Goal: Transaction & Acquisition: Book appointment/travel/reservation

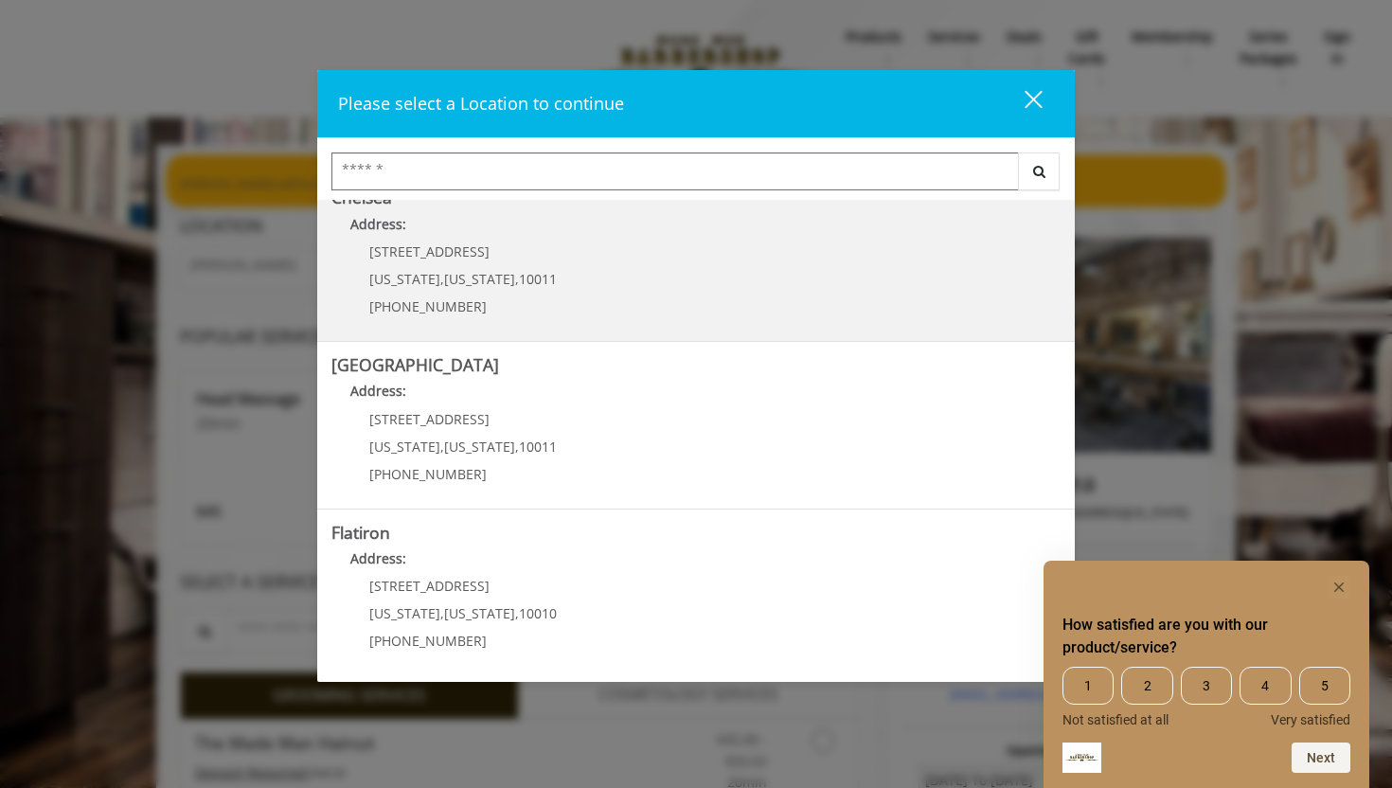
scroll to position [194, 0]
click at [585, 268] on link "Chelsea Address: 169/170 W 23rd St New York , New York , 10011 (917) 639-3902" at bounding box center [695, 256] width 729 height 138
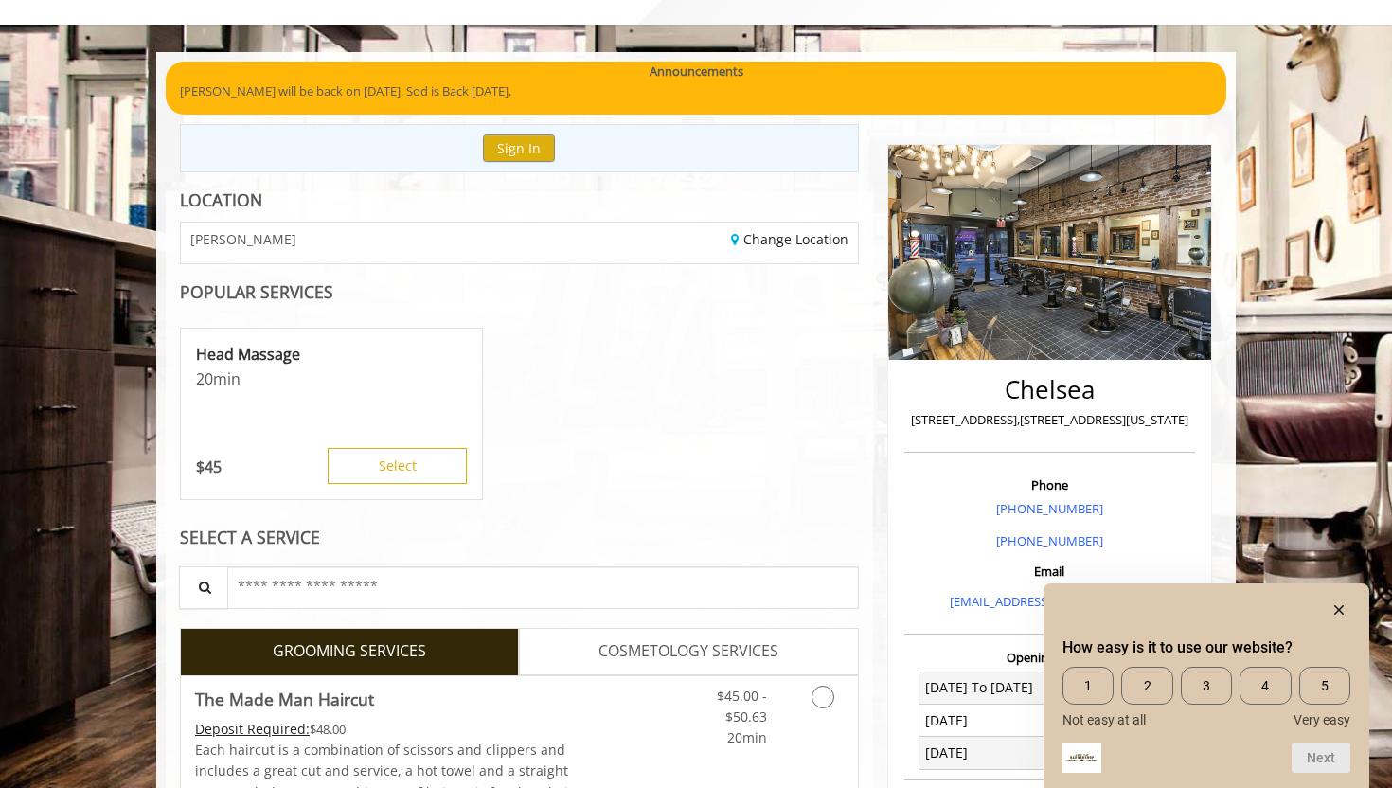
scroll to position [115, 0]
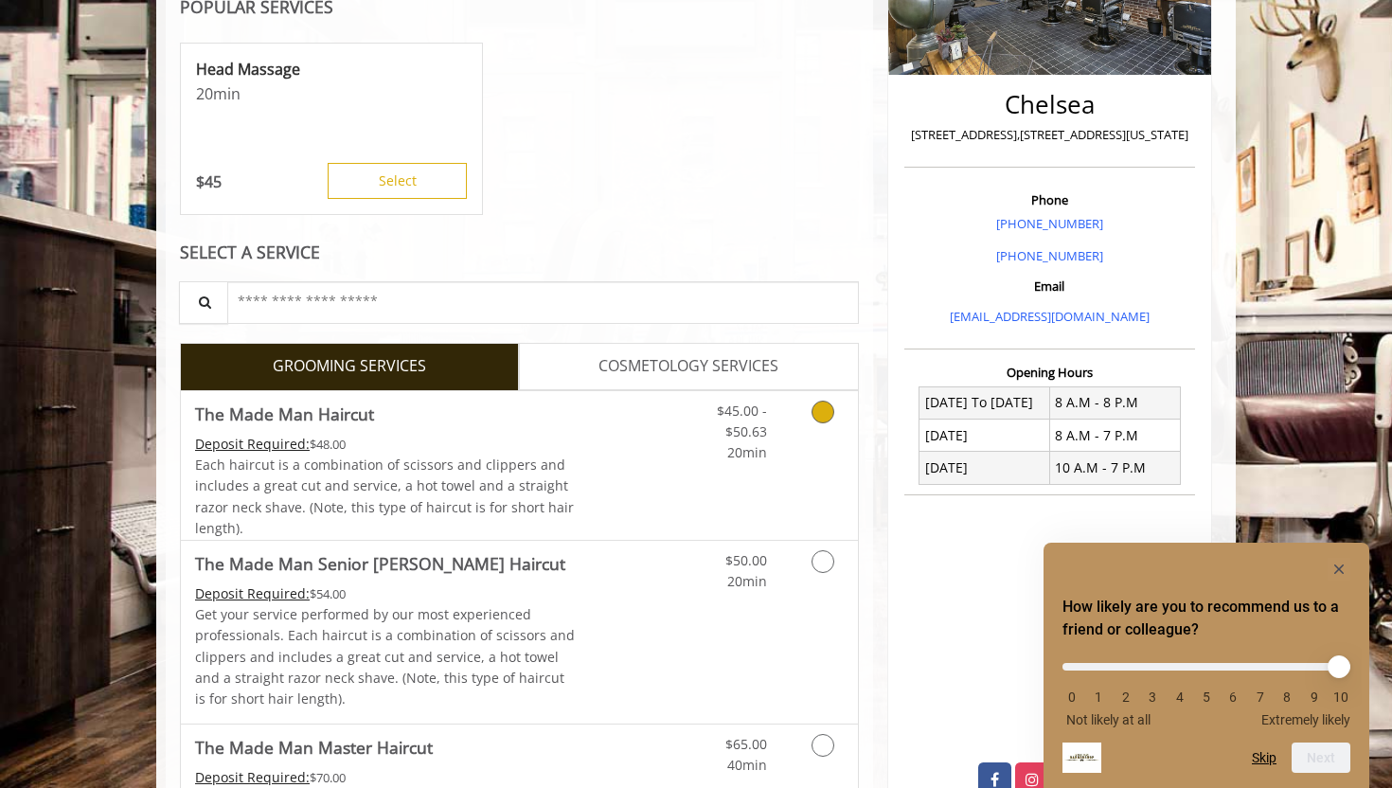
scroll to position [380, 0]
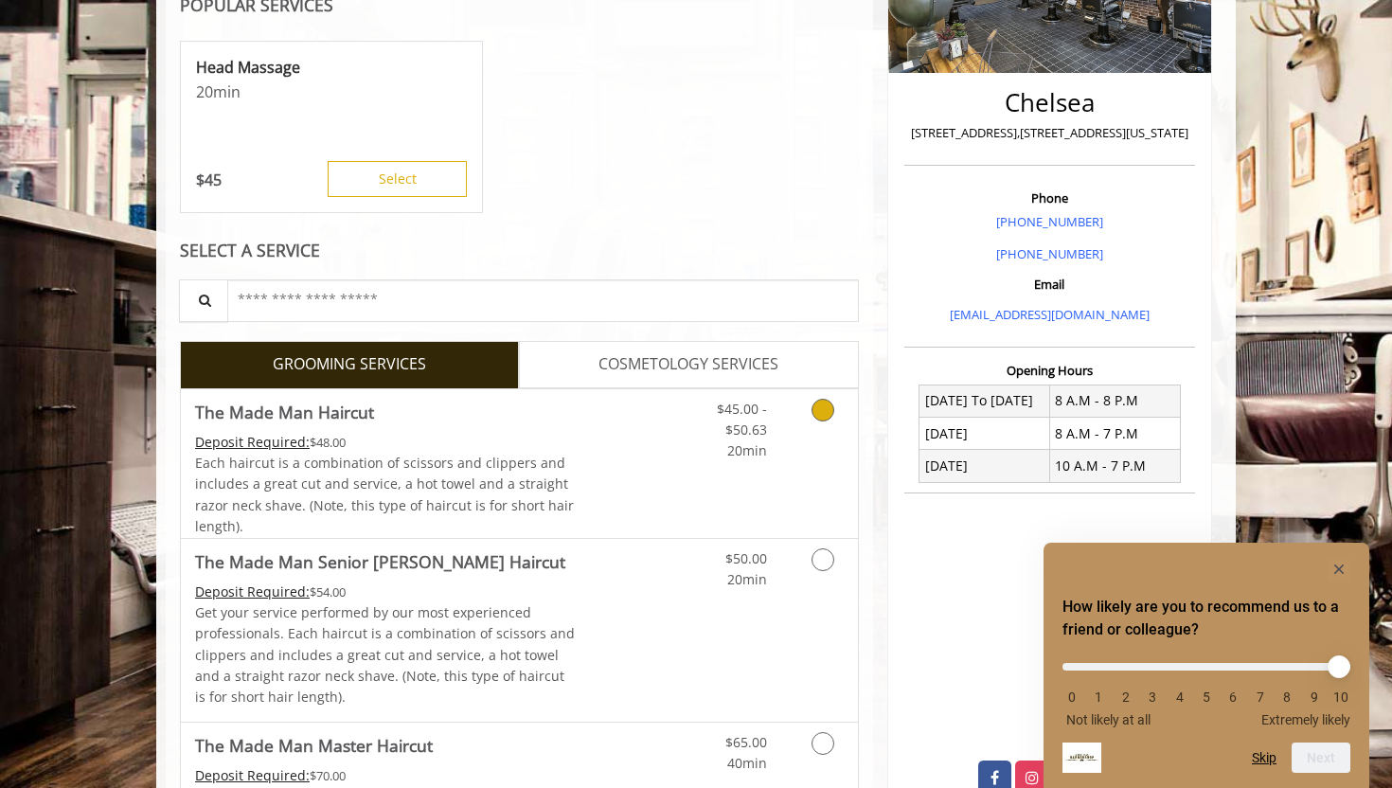
click at [825, 411] on icon "Grooming services" at bounding box center [822, 410] width 23 height 23
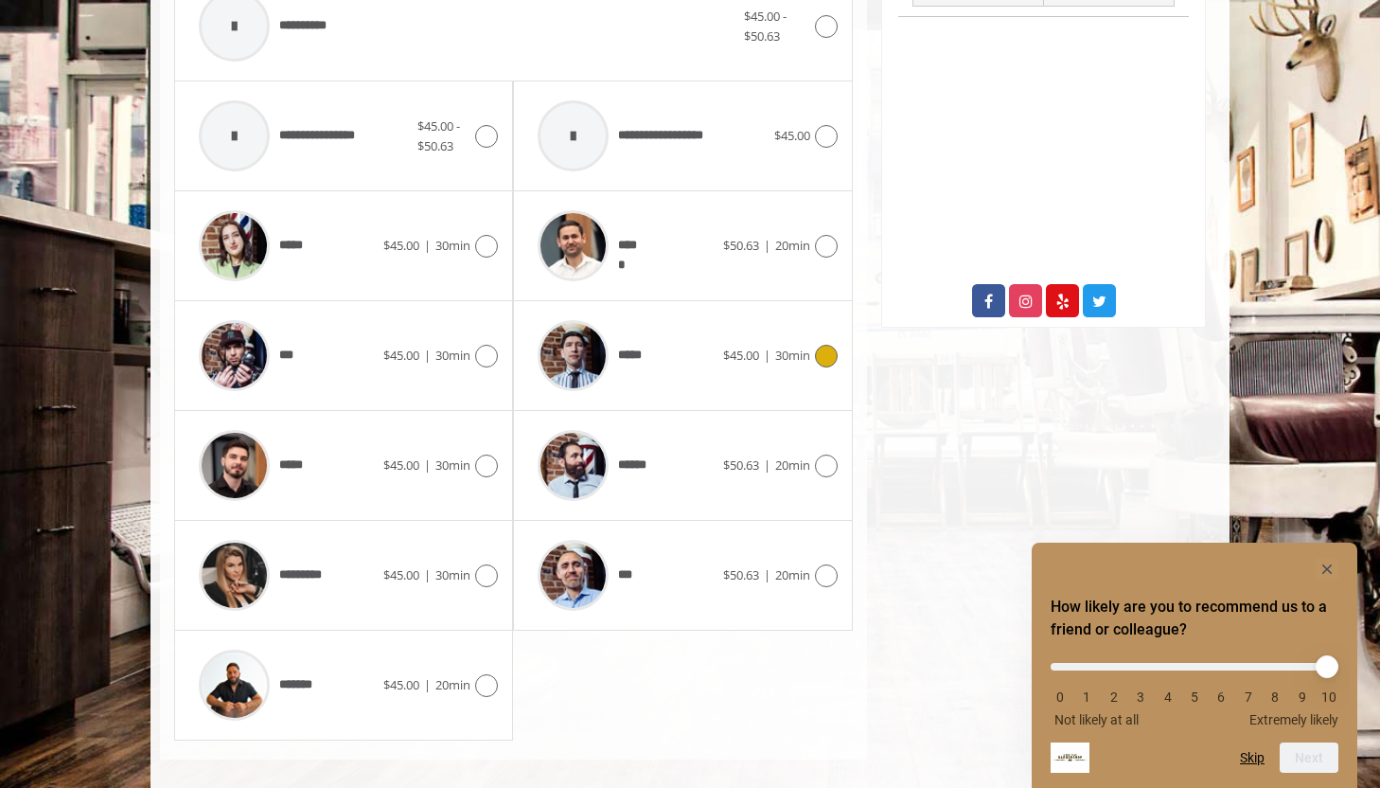
scroll to position [858, 0]
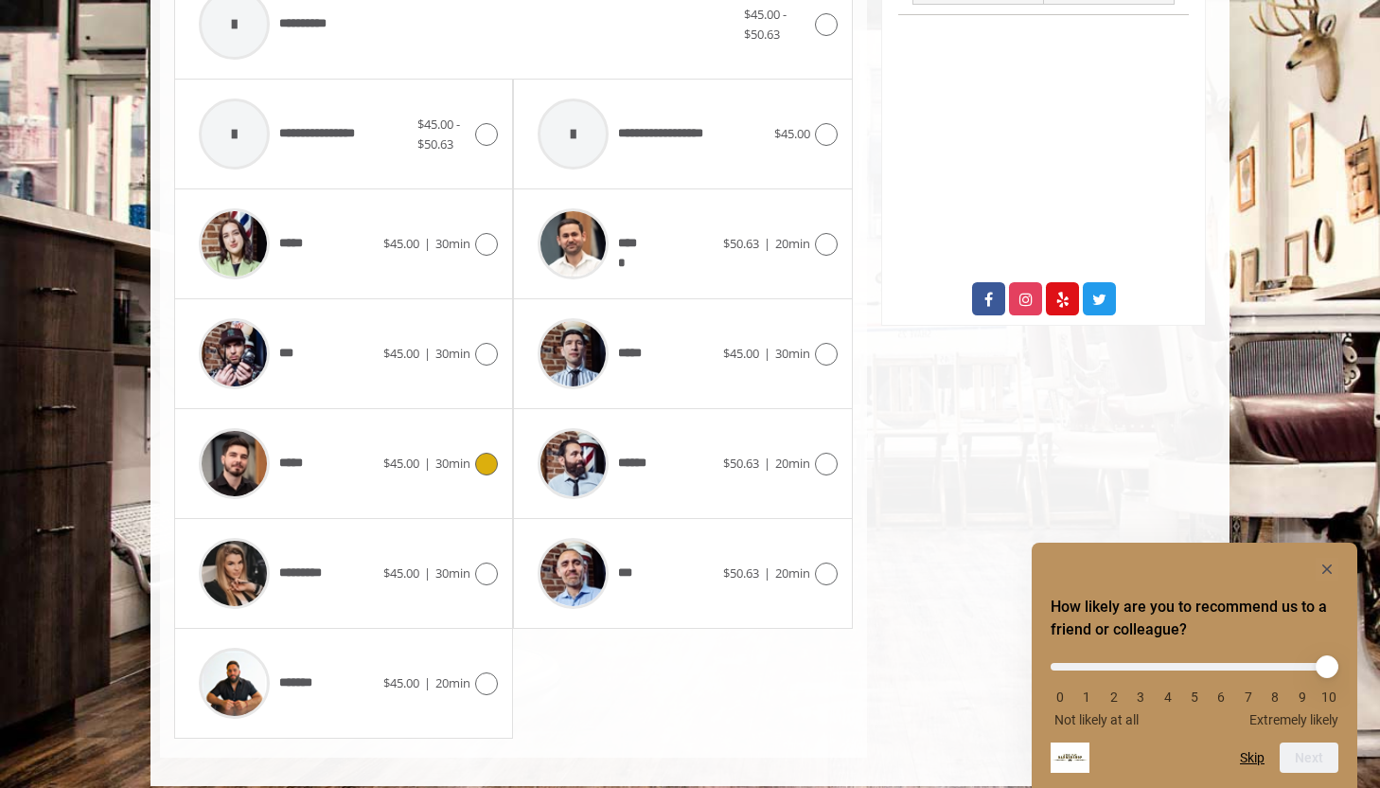
click at [492, 457] on icon at bounding box center [486, 464] width 23 height 23
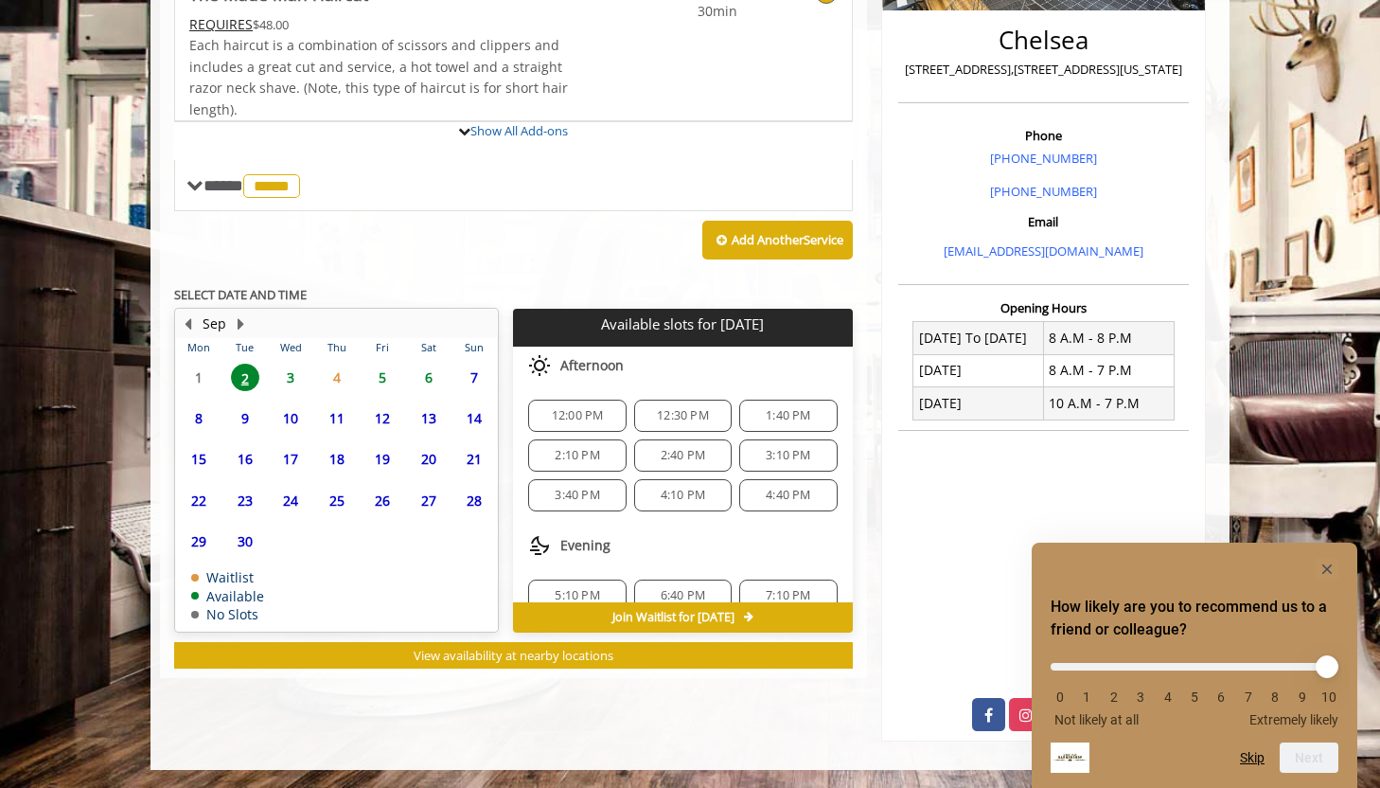
scroll to position [553, 0]
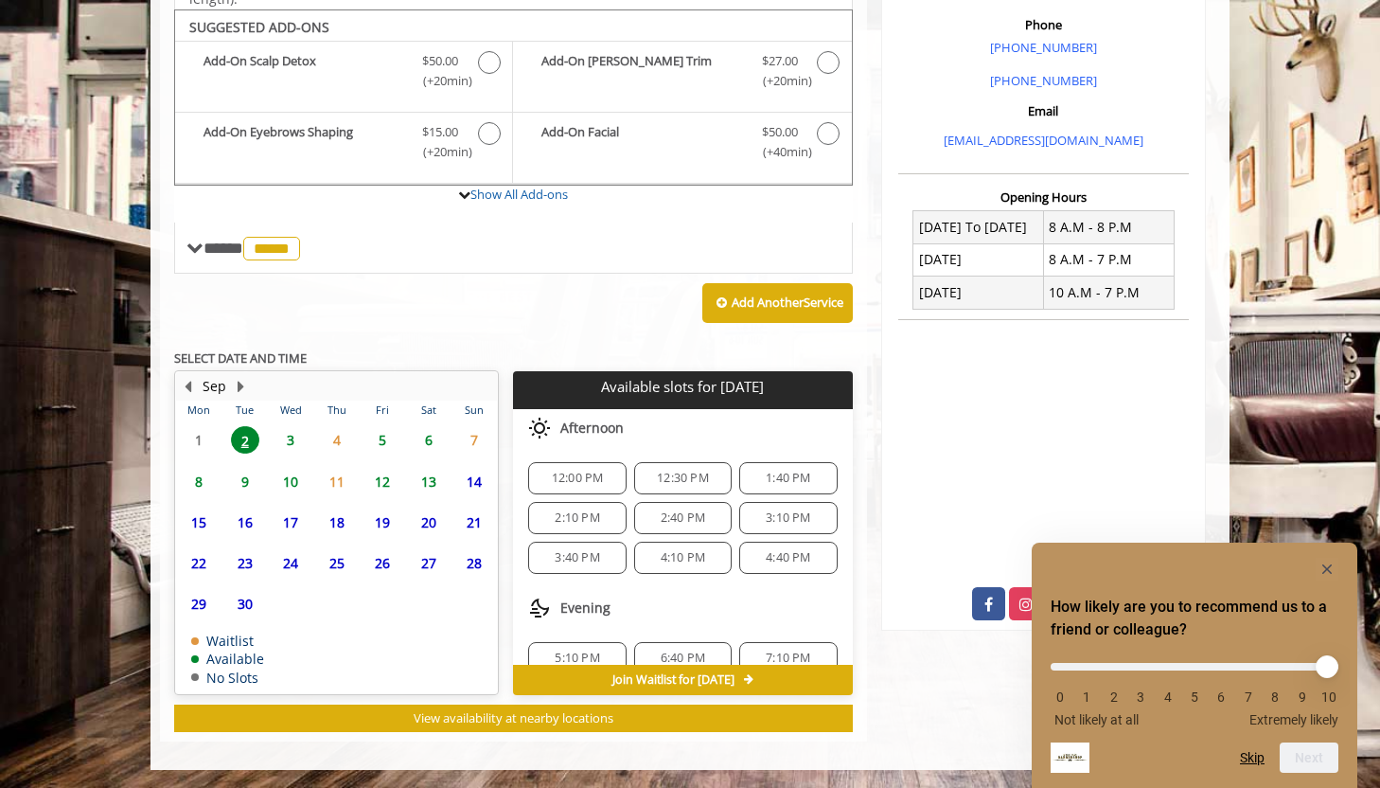
click at [293, 434] on span "3" at bounding box center [290, 439] width 28 height 27
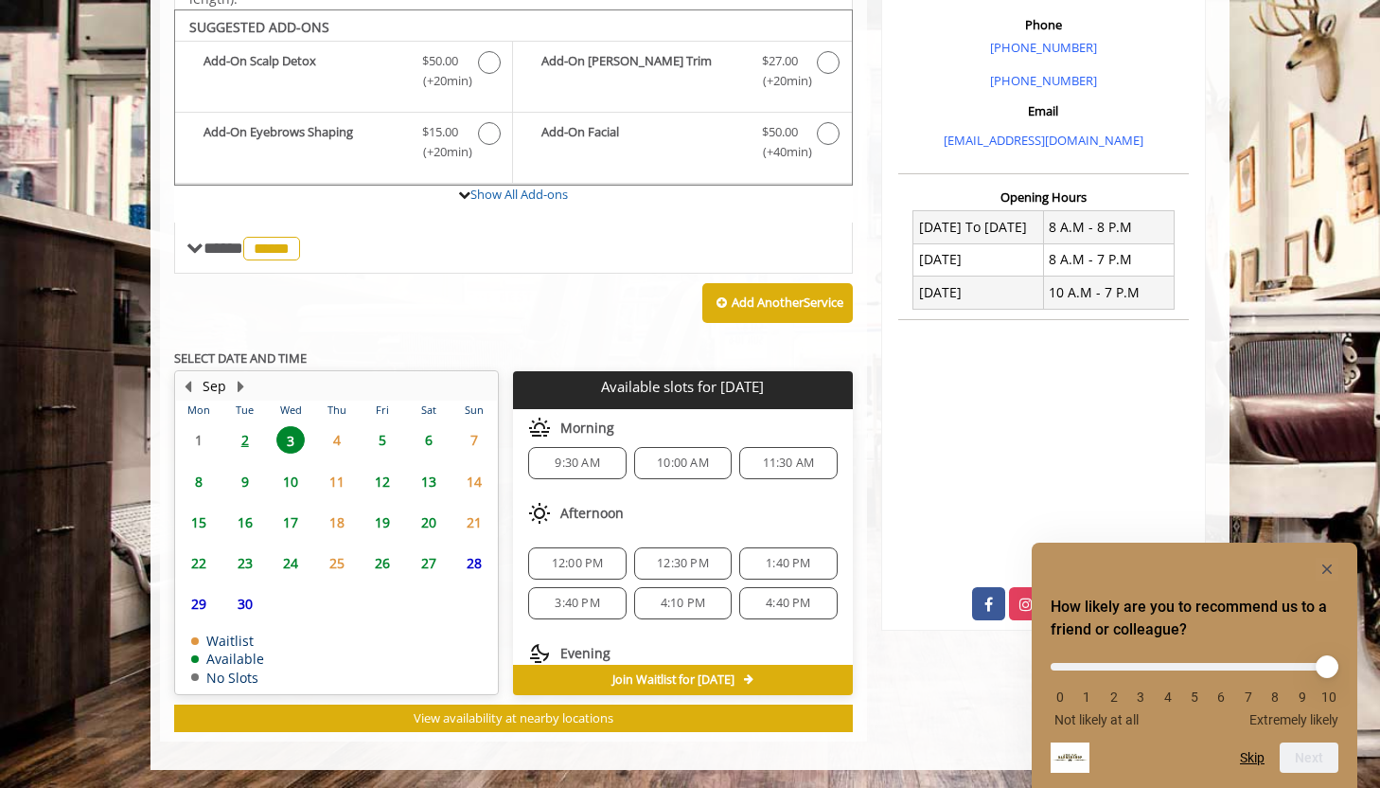
scroll to position [0, 0]
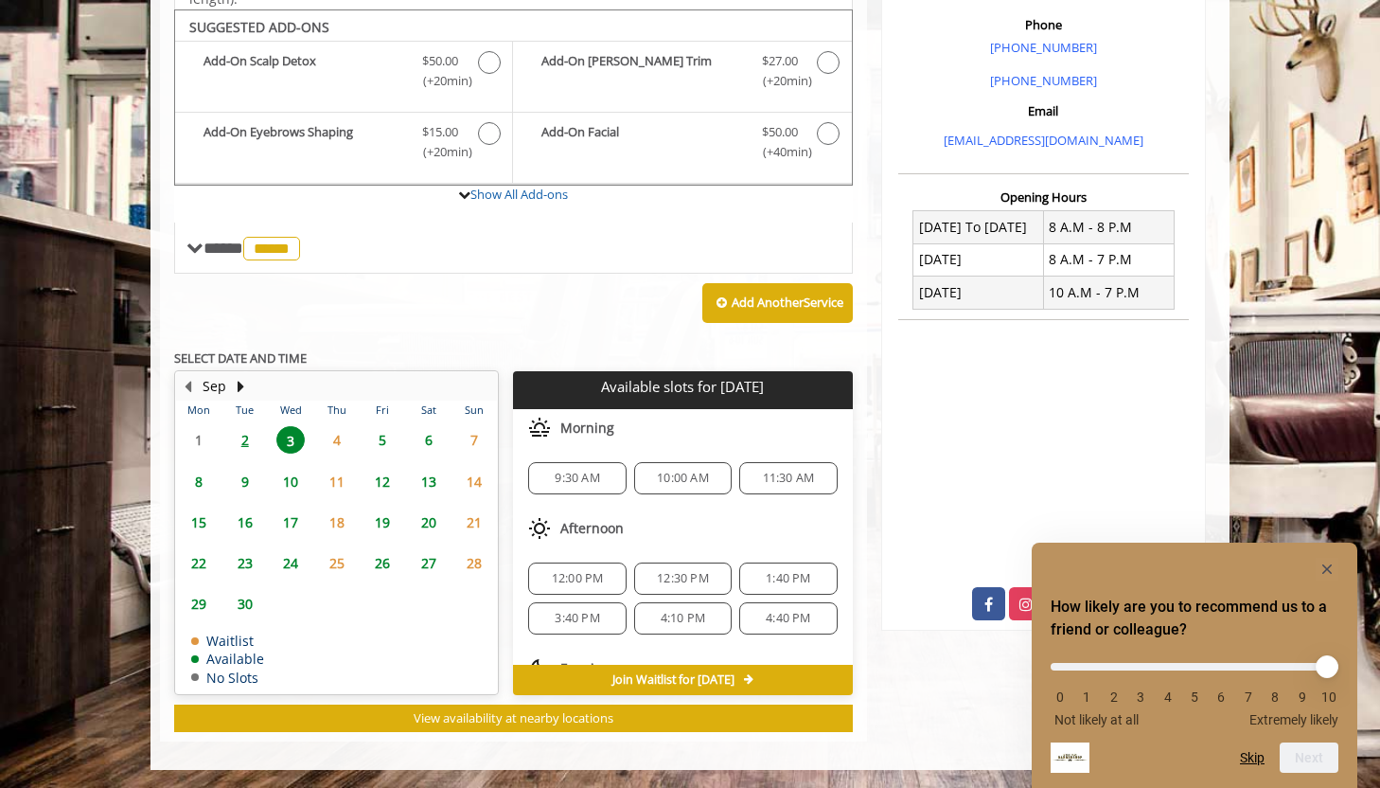
click at [586, 477] on span "9:30 AM" at bounding box center [577, 478] width 44 height 15
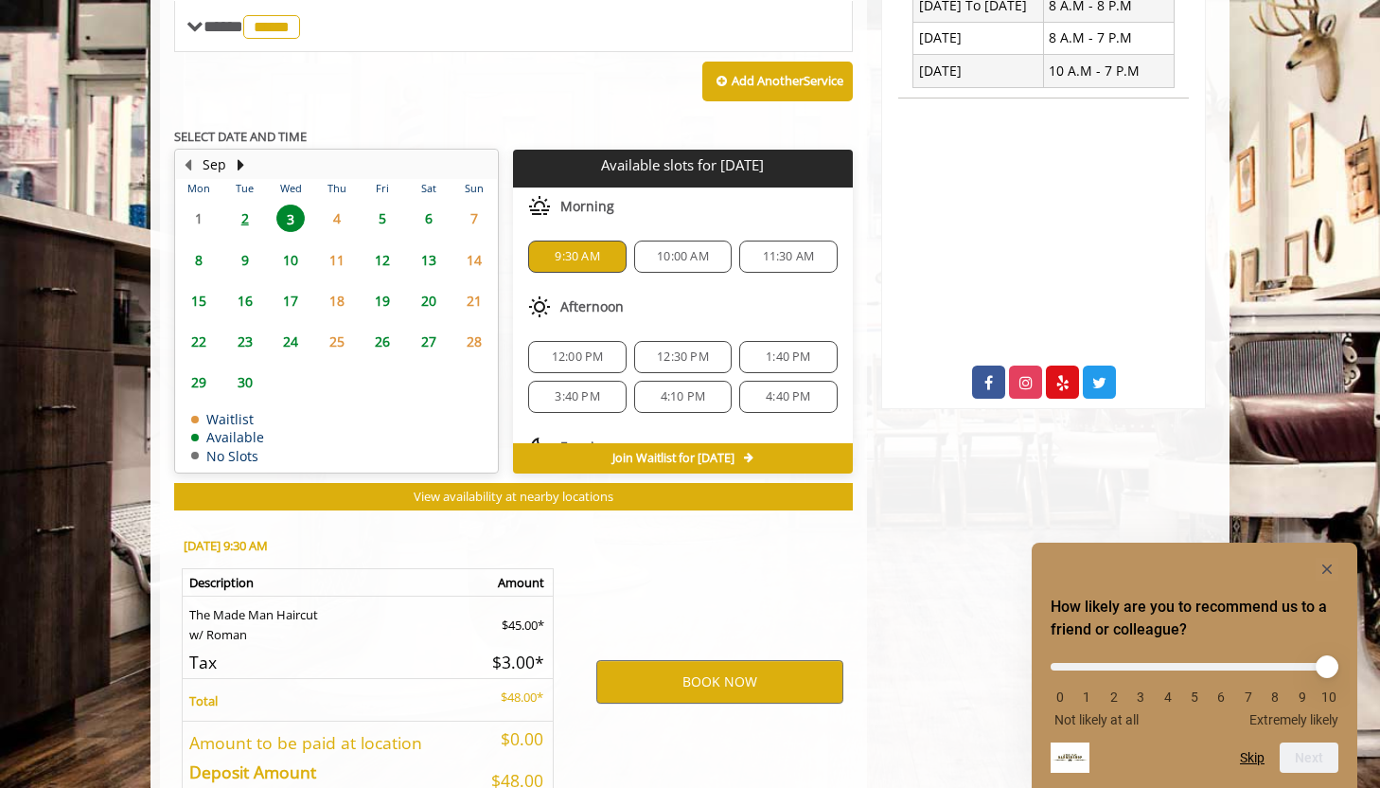
scroll to position [895, 0]
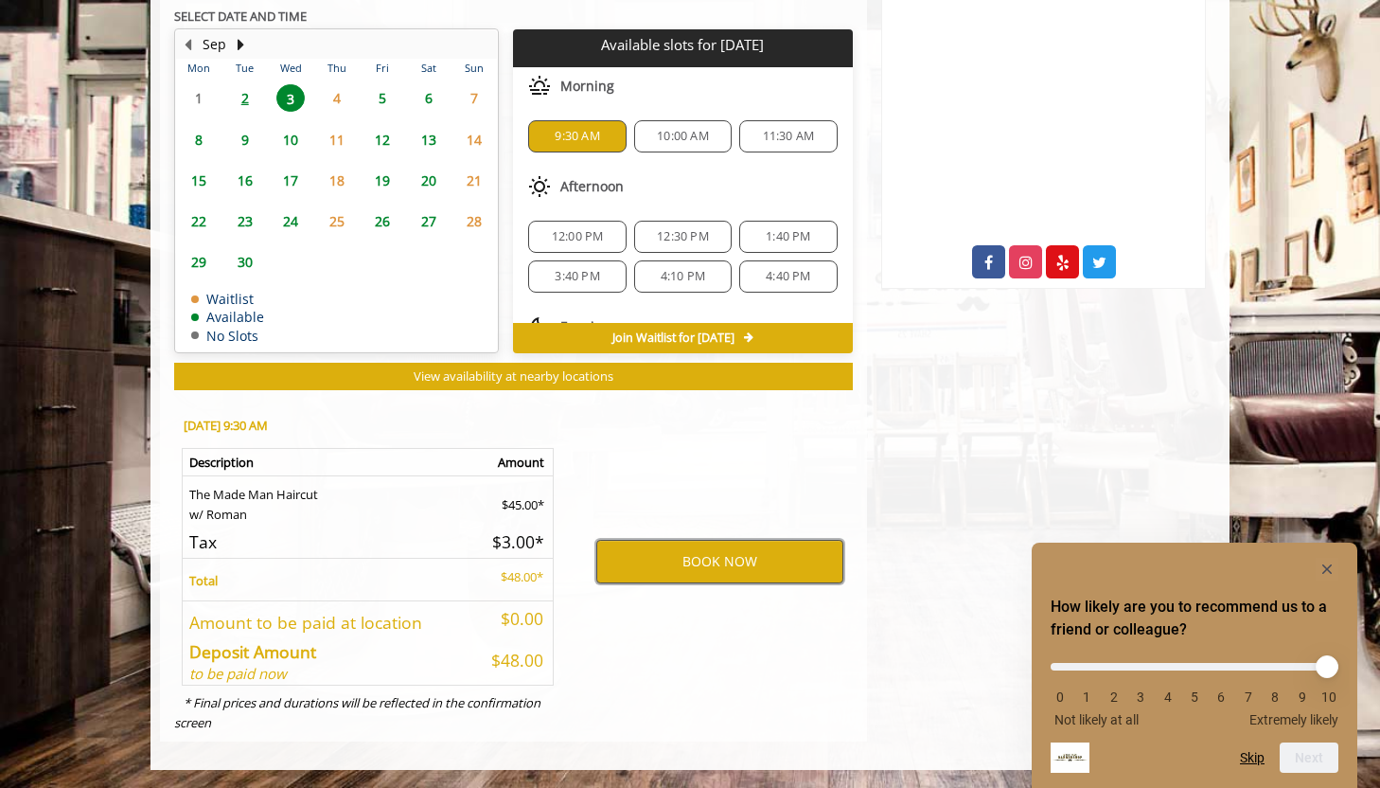
click at [713, 556] on button "BOOK NOW" at bounding box center [719, 562] width 247 height 44
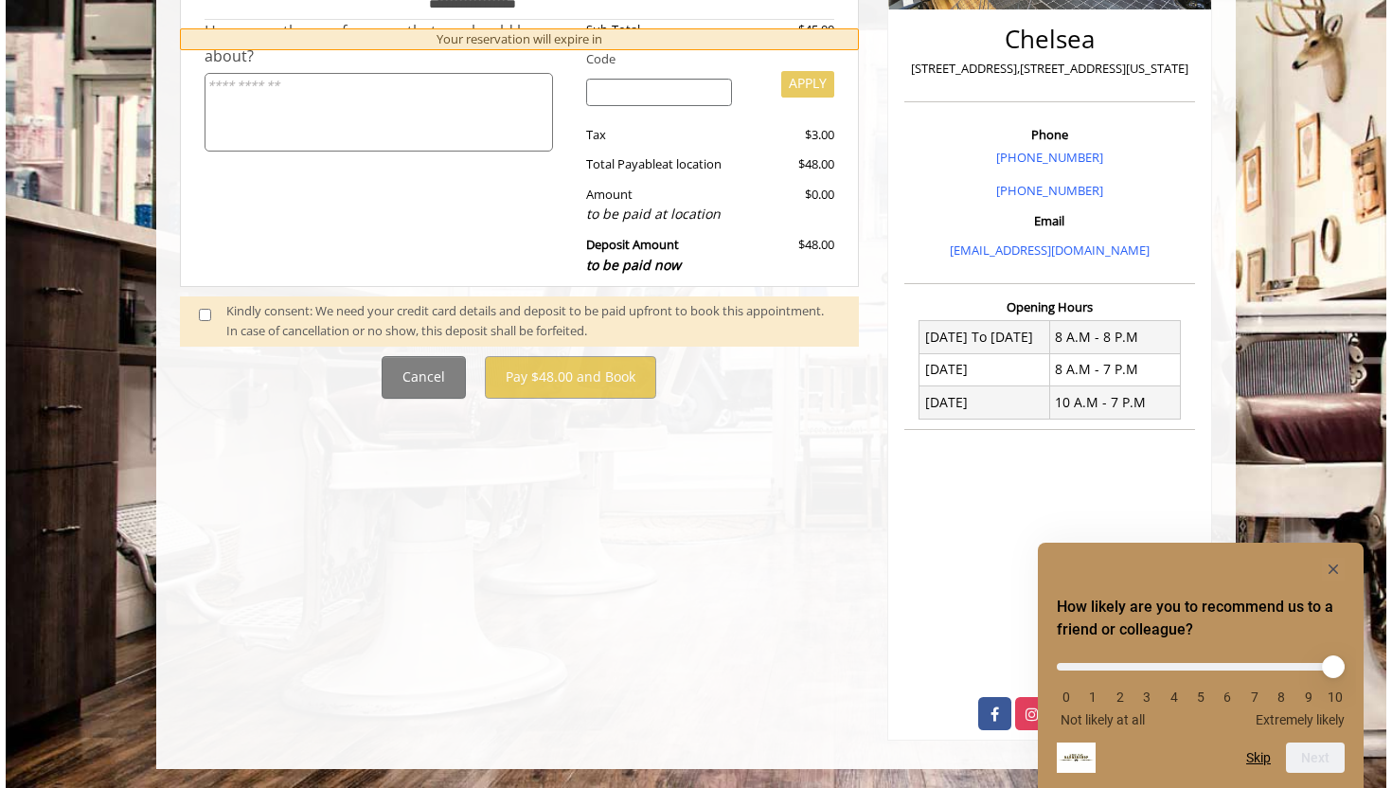
scroll to position [0, 0]
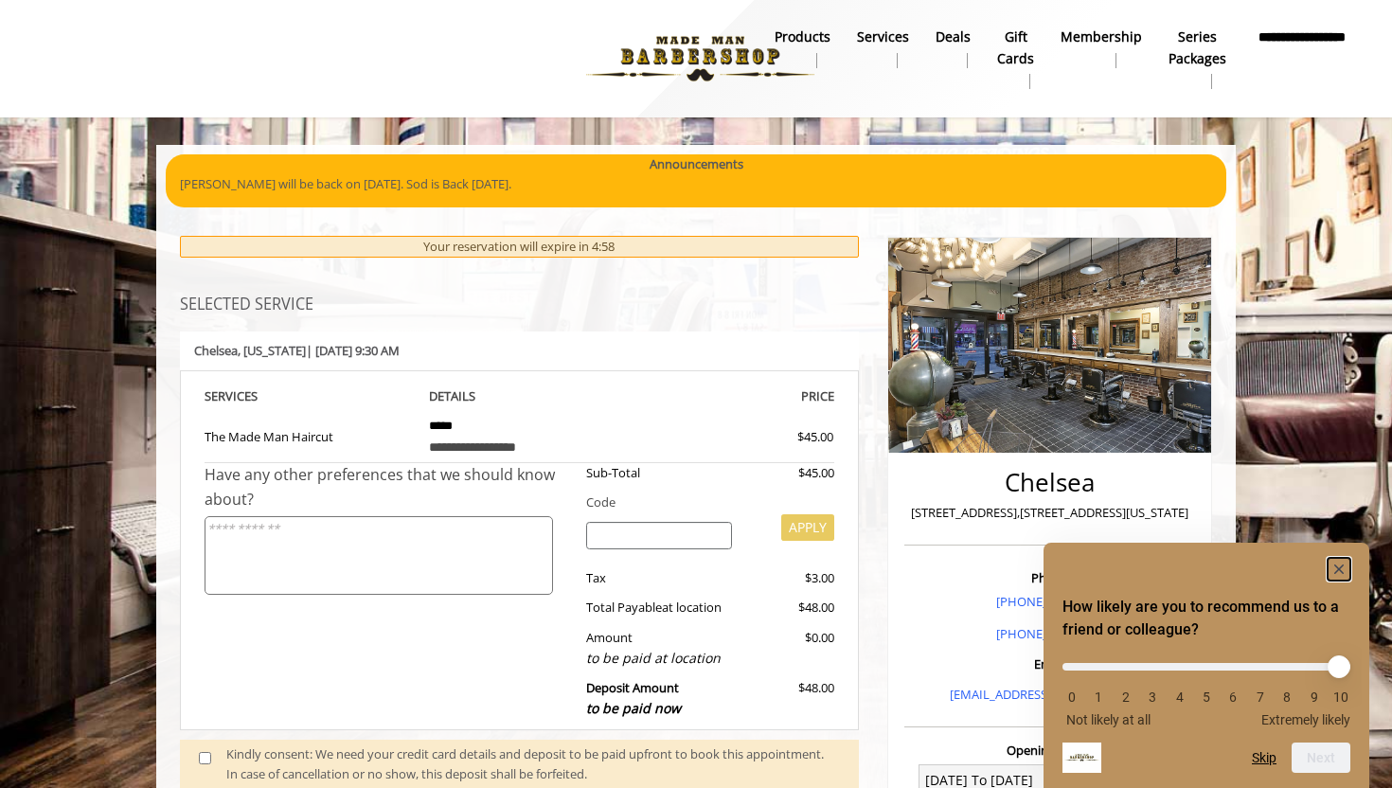
click at [1332, 567] on rect "Hide survey" at bounding box center [1338, 569] width 23 height 23
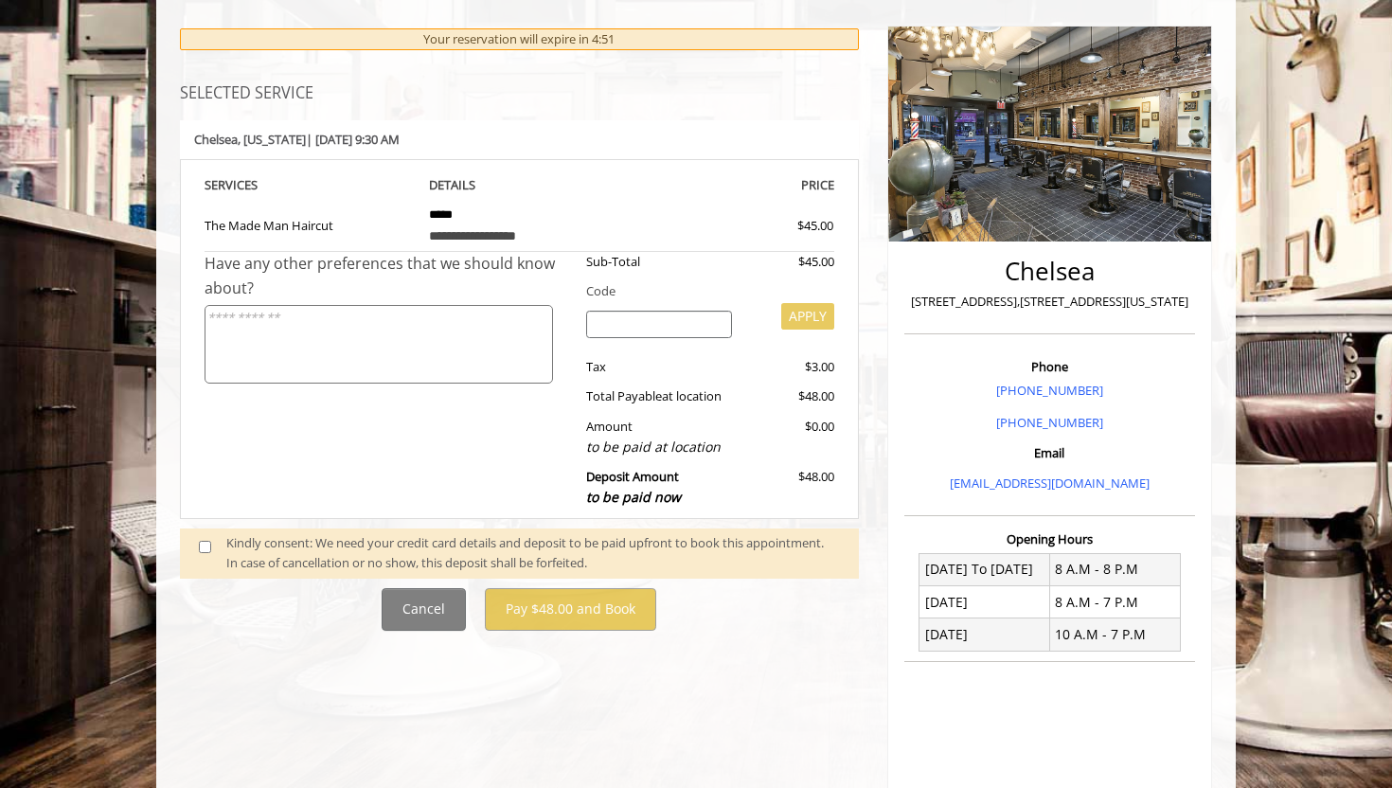
scroll to position [215, 0]
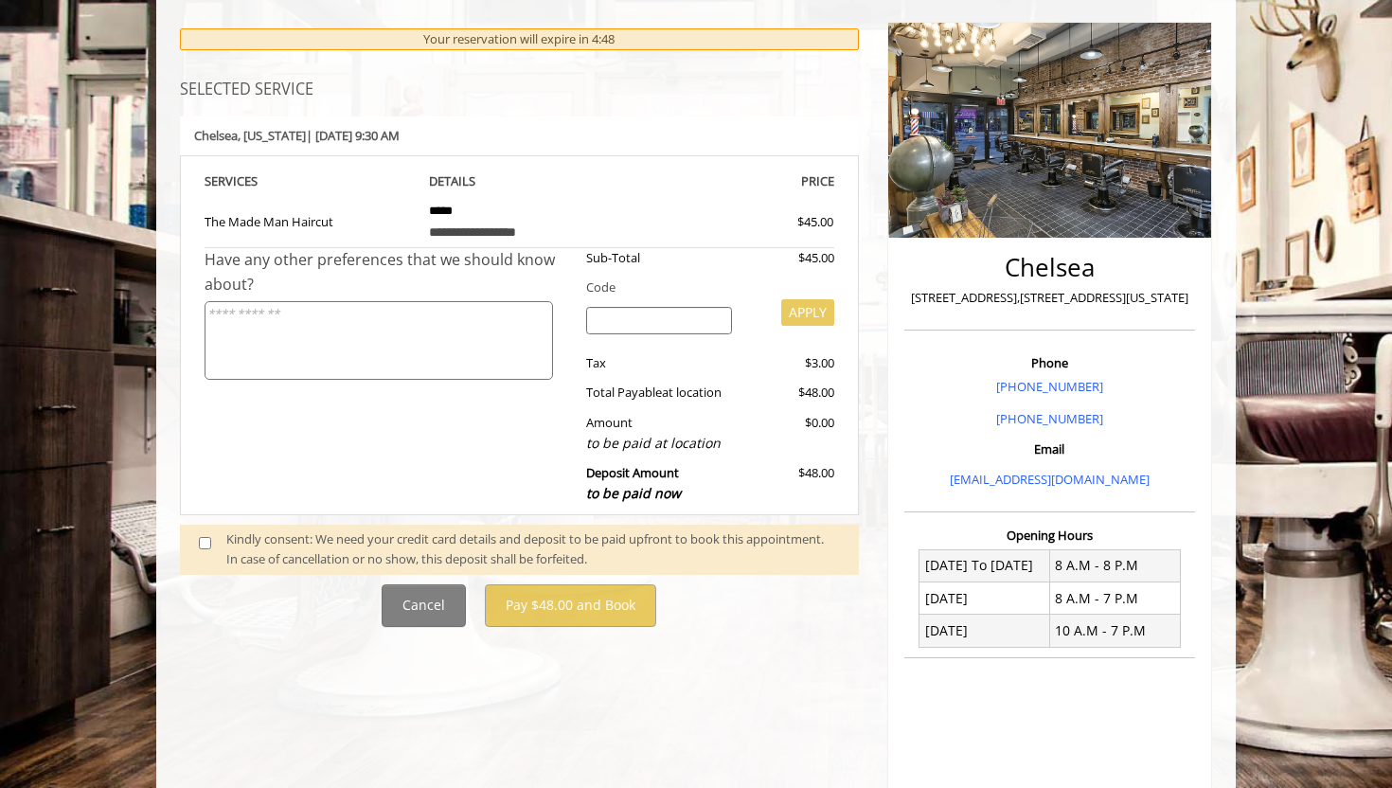
click at [309, 546] on div "Kindly consent: We need your credit card details and deposit to be paid upfront…" at bounding box center [532, 549] width 613 height 40
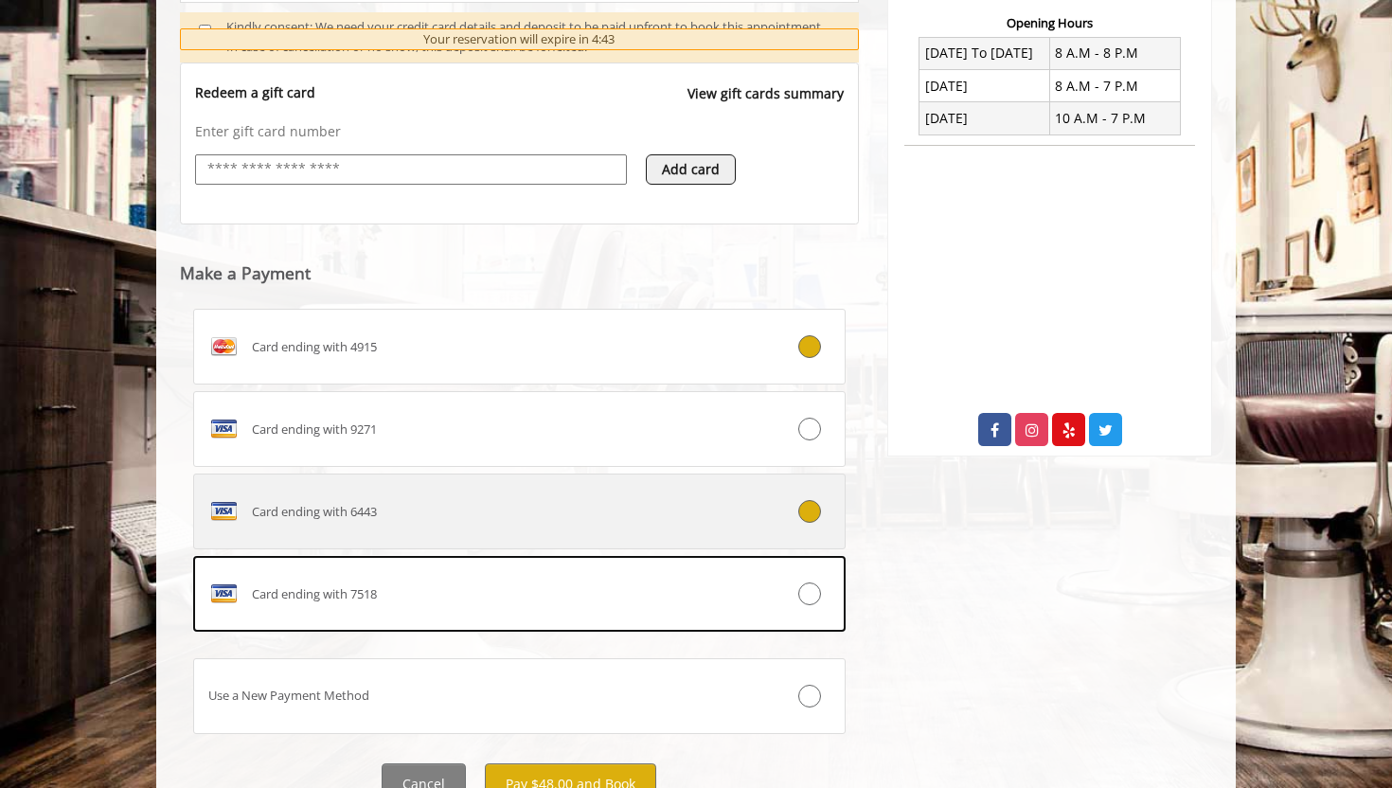
click at [546, 513] on div "Card ending with 6443" at bounding box center [465, 511] width 542 height 30
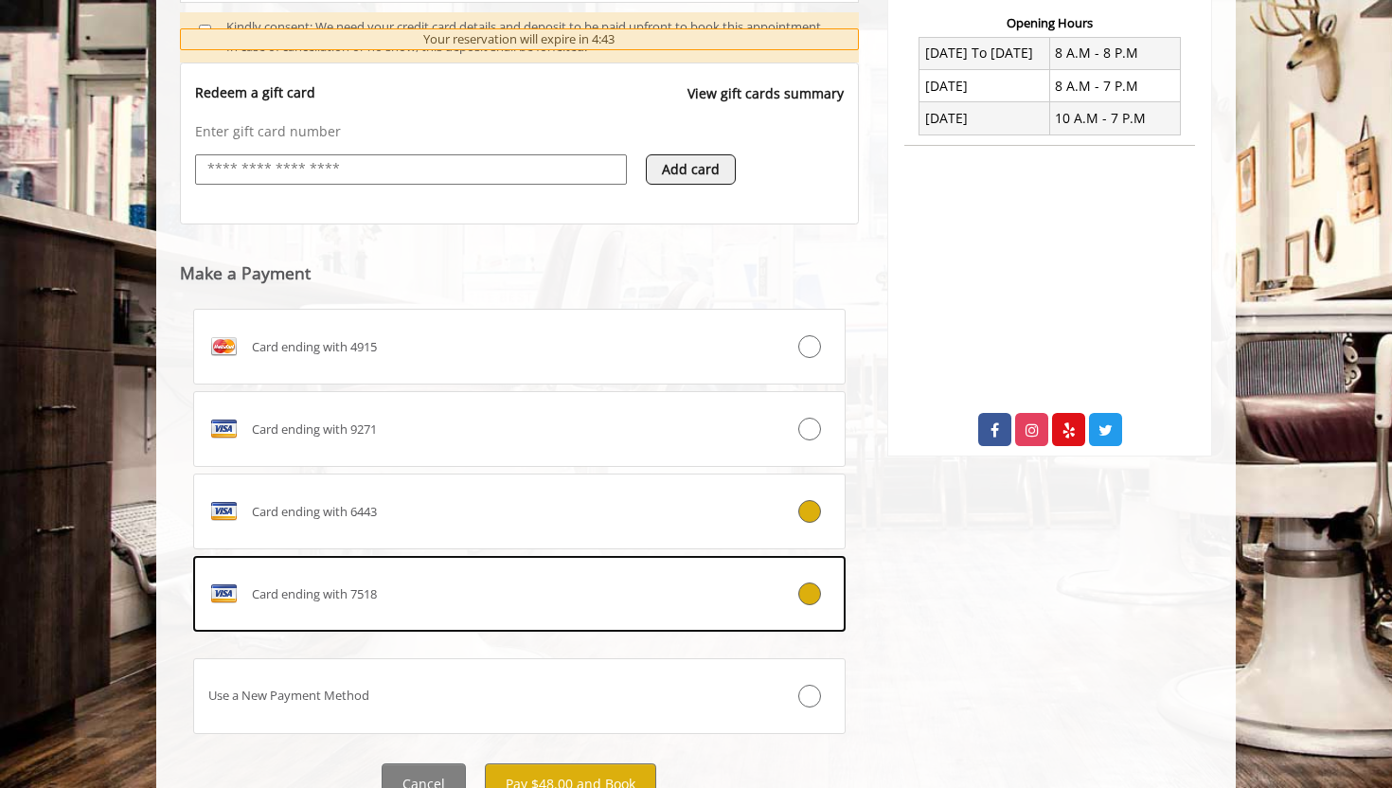
scroll to position [811, 0]
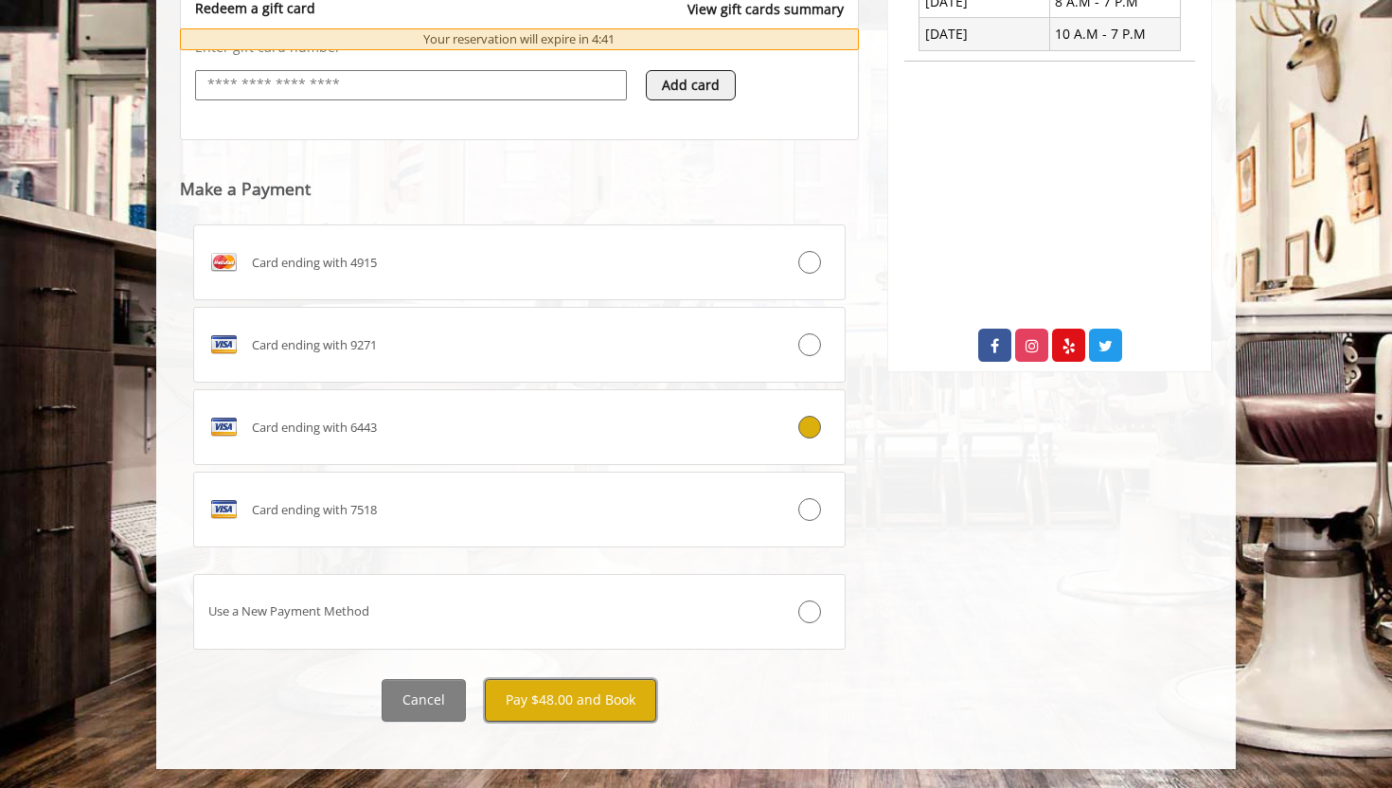
click at [610, 710] on button "Pay $48.00 and Book" at bounding box center [570, 700] width 171 height 43
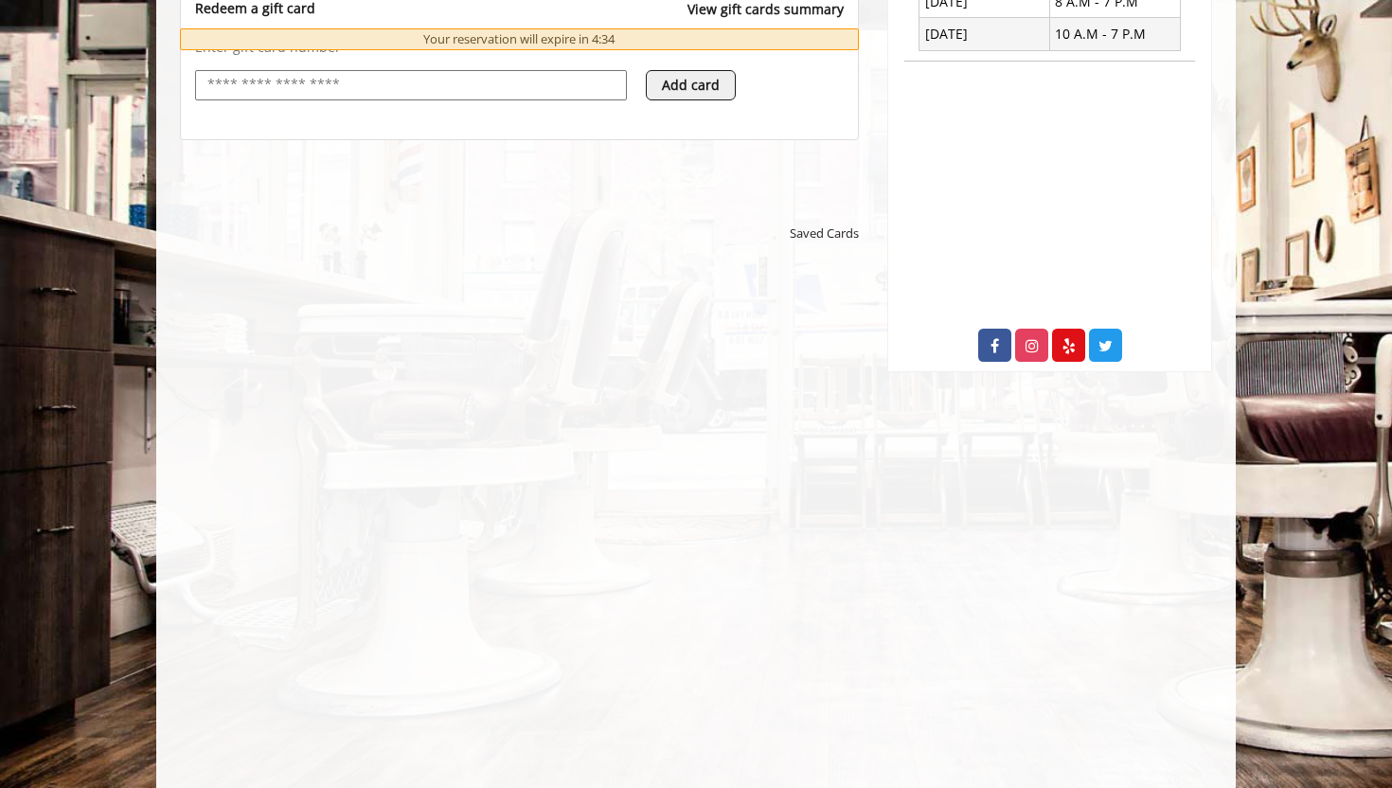
scroll to position [0, 0]
